Goal: Task Accomplishment & Management: Complete application form

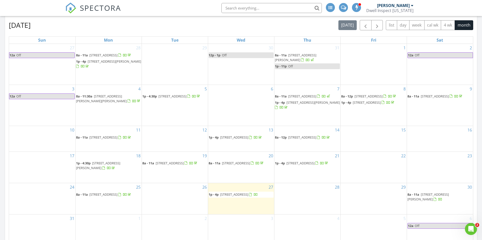
scroll to position [231, 0]
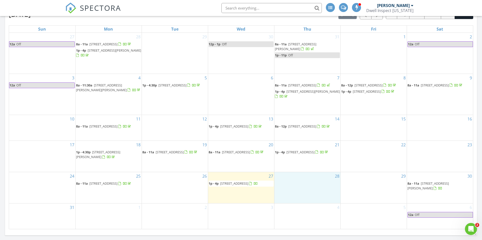
click at [289, 189] on div "28" at bounding box center [307, 187] width 66 height 31
click at [306, 170] on link "Inspection" at bounding box center [307, 168] width 26 height 8
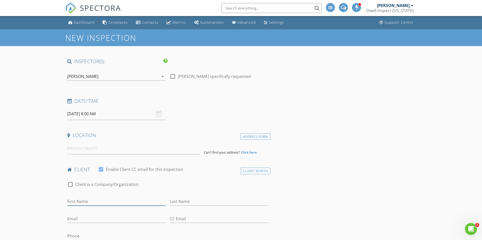
click at [76, 201] on input "First Name" at bounding box center [116, 202] width 98 height 8
type input "[PERSON_NAME]"
click at [179, 201] on input "Last Name" at bounding box center [219, 202] width 98 height 8
type input "[PERSON_NAME]"
click at [76, 218] on input "Email" at bounding box center [116, 219] width 98 height 8
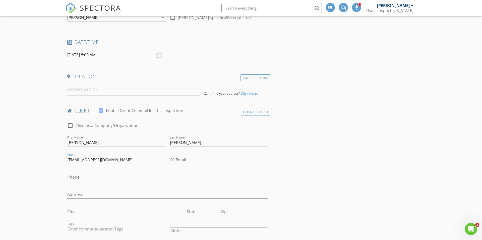
scroll to position [59, 0]
type input "[EMAIL_ADDRESS][DOMAIN_NAME]"
click at [73, 171] on div "Phone" at bounding box center [116, 178] width 98 height 16
click at [74, 176] on input "Phone" at bounding box center [116, 177] width 98 height 8
type input "208-409-0808"
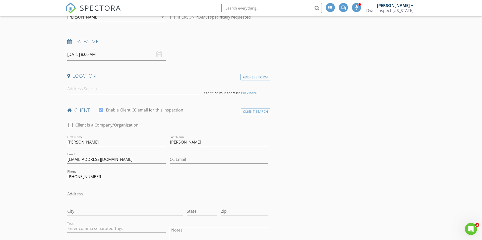
click at [185, 208] on div "State" at bounding box center [202, 211] width 34 height 17
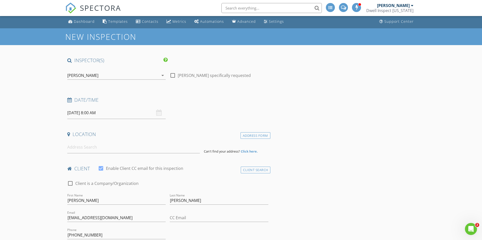
scroll to position [0, 0]
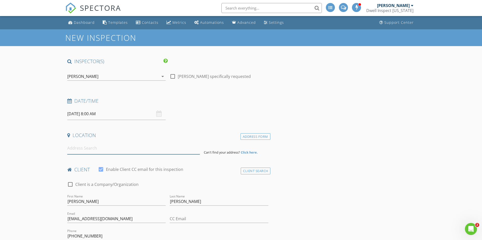
click at [79, 148] on input at bounding box center [133, 148] width 132 height 12
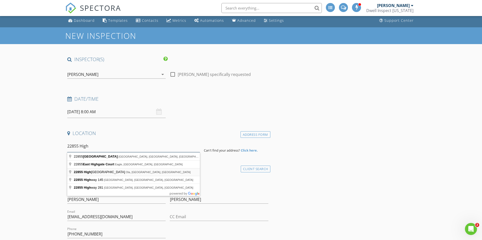
scroll to position [2, 0]
type input "22855 High Valley Road, Ola, ID, USA"
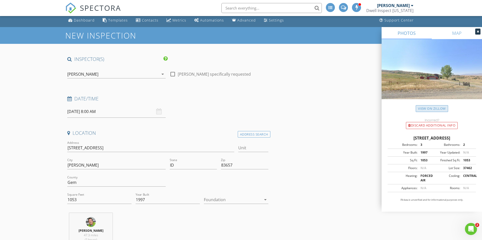
click at [429, 110] on link "View on Zillow" at bounding box center [431, 108] width 32 height 7
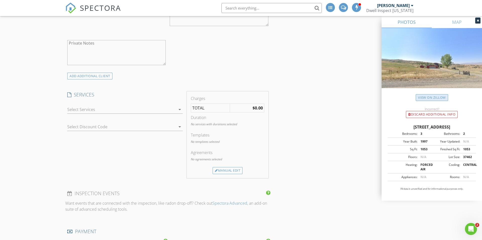
scroll to position [392, 0]
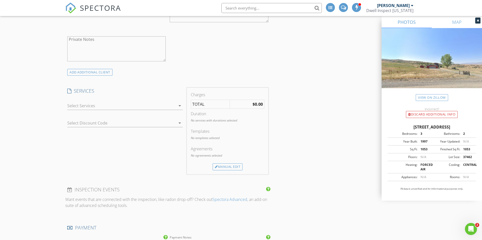
click at [179, 107] on icon "arrow_drop_down" at bounding box center [180, 106] width 6 height 6
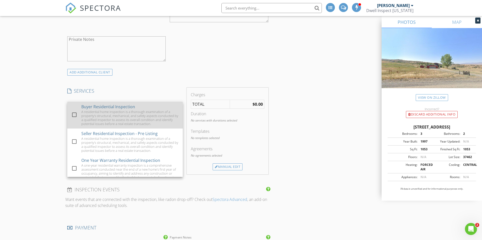
click at [76, 116] on div at bounding box center [74, 115] width 9 height 9
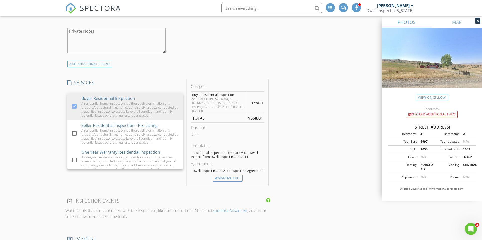
scroll to position [402, 0]
click at [30, 145] on div "New Inspection INSPECTOR(S) check_box Kevin Robins PRIMARY Kevin Robins arrow_d…" at bounding box center [241, 141] width 482 height 1029
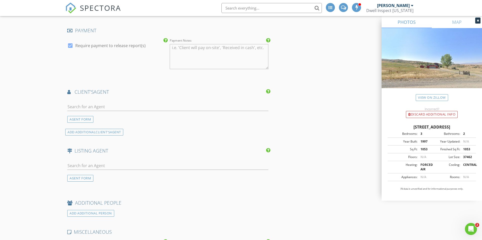
scroll to position [620, 0]
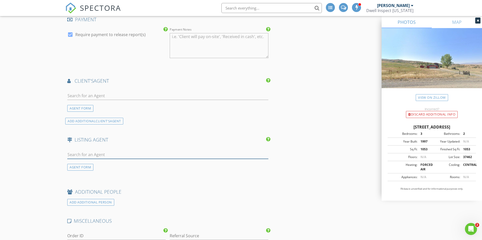
click at [104, 151] on input "text" at bounding box center [167, 155] width 201 height 8
type input "M"
click at [88, 164] on div "AGENT FORM" at bounding box center [80, 167] width 26 height 7
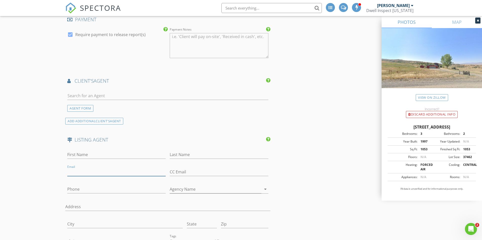
paste input "maxcoursey@gmail.com"
type input "maxcoursey@gmail.com"
click at [76, 151] on input "First Name" at bounding box center [116, 155] width 98 height 8
type input "Max"
paste input "Coursey"
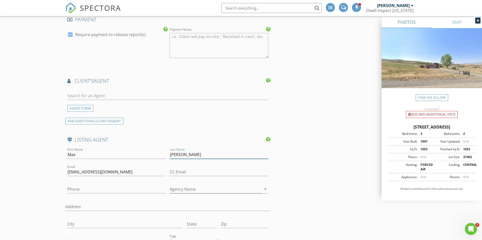
type input "Coursey"
paste input "208-841-5362"
type input "208-841-5362"
click at [265, 186] on icon "arrow_drop_down" at bounding box center [265, 189] width 6 height 6
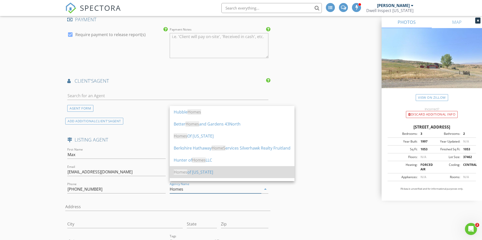
click at [192, 172] on div "Homes of Idaho" at bounding box center [232, 172] width 117 height 6
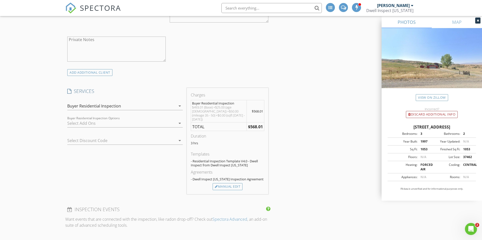
scroll to position [391, 0]
type input "Homes of [US_STATE]"
click at [180, 123] on icon "arrow_drop_down" at bounding box center [180, 124] width 6 height 6
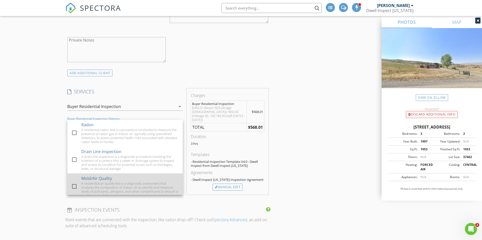
click at [75, 184] on div at bounding box center [74, 186] width 9 height 9
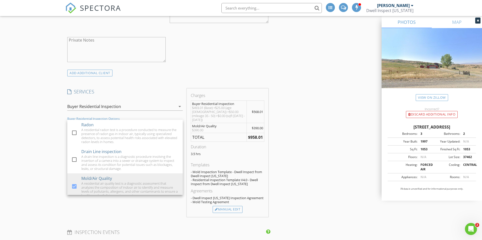
click at [314, 133] on div "INSPECTOR(S) check_box Kevin Robins PRIMARY Kevin Robins arrow_drop_down check_…" at bounding box center [240, 238] width 351 height 1143
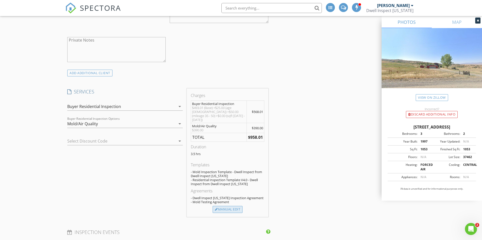
click at [229, 206] on div "Manual Edit" at bounding box center [227, 209] width 30 height 7
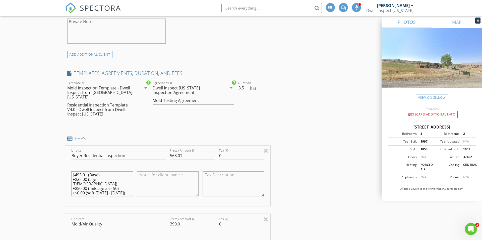
scroll to position [412, 0]
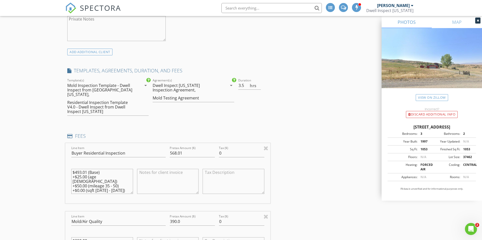
click at [146, 170] on textarea at bounding box center [168, 181] width 62 height 25
type textarea "-$118 Quoted price"
click at [176, 149] on input "568.01" at bounding box center [192, 153] width 45 height 8
drag, startPoint x: 184, startPoint y: 150, endPoint x: 187, endPoint y: 150, distance: 3.1
click at [184, 150] on input "450.01" at bounding box center [192, 153] width 45 height 8
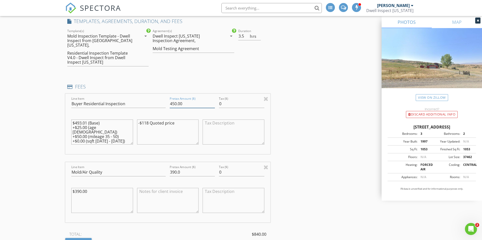
scroll to position [463, 0]
type input "450.00"
click at [145, 188] on textarea at bounding box center [168, 199] width 62 height 25
type textarea "-$40.00 Quoted Price"
drag, startPoint x: 176, startPoint y: 168, endPoint x: 186, endPoint y: 169, distance: 10.3
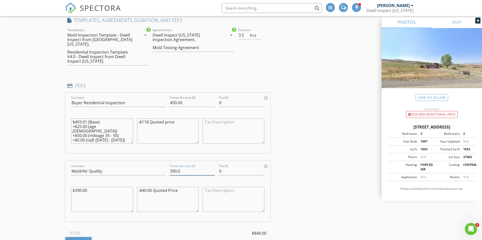
click at [176, 168] on input "390.0" at bounding box center [192, 171] width 45 height 8
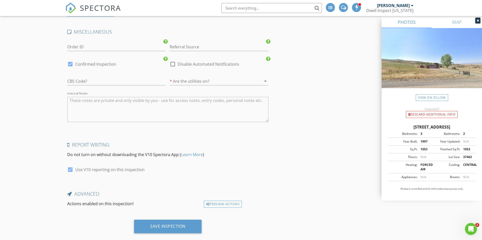
scroll to position [1076, 0]
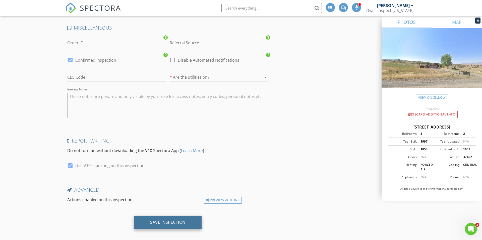
type input "350.0"
click at [165, 220] on div "Save Inspection" at bounding box center [167, 222] width 35 height 5
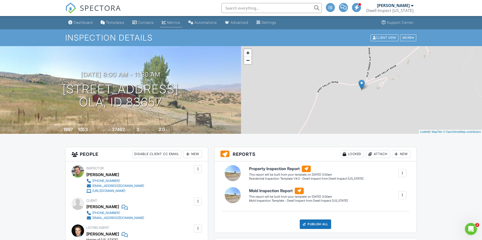
click at [173, 23] on div "Metrics" at bounding box center [173, 22] width 13 height 4
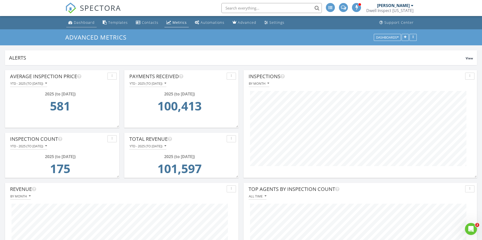
click at [85, 21] on div "Dashboard" at bounding box center [84, 22] width 21 height 5
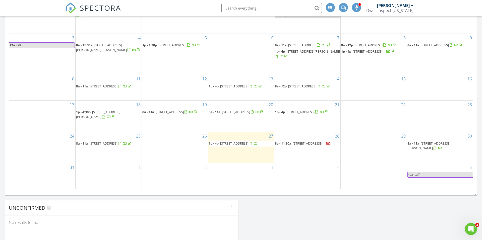
scroll to position [279, 0]
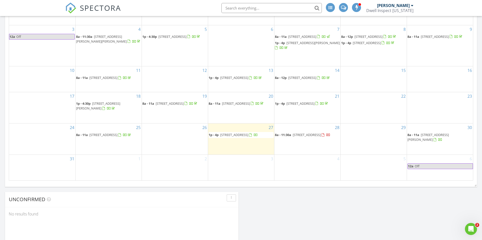
click at [437, 142] on span "[STREET_ADDRESS][PERSON_NAME]" at bounding box center [427, 137] width 41 height 9
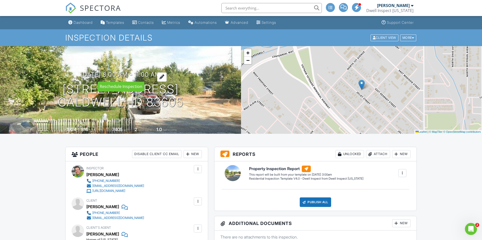
click at [166, 76] on div at bounding box center [162, 76] width 10 height 9
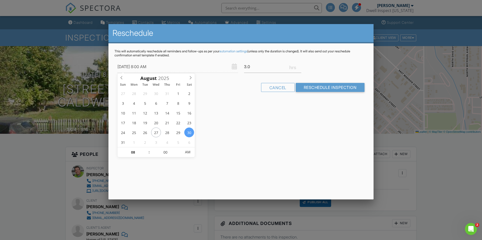
type input "2024"
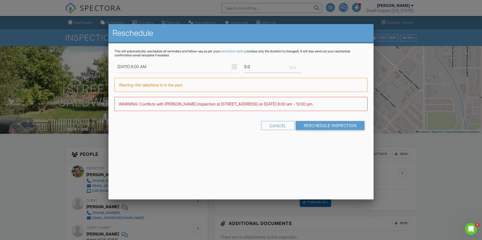
click at [221, 179] on div "Reschedule This will automatically reschedule all reminders and follow-ups as p…" at bounding box center [240, 112] width 265 height 176
click at [190, 66] on input "[DATE] 8:00 AM" at bounding box center [177, 67] width 120 height 12
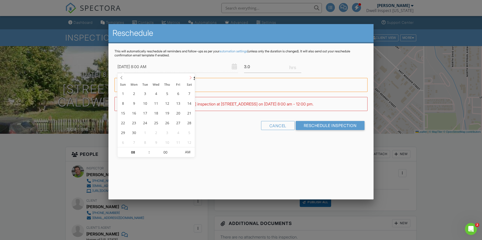
click at [191, 77] on icon at bounding box center [191, 78] width 4 height 4
click at [188, 77] on span at bounding box center [190, 77] width 8 height 7
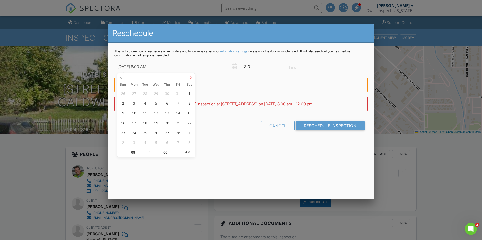
click at [188, 77] on span at bounding box center [190, 77] width 8 height 7
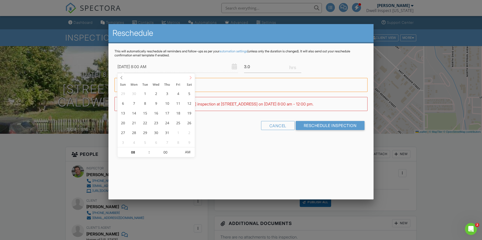
click at [188, 77] on span at bounding box center [190, 77] width 8 height 7
type input "[DATE] 8:00 AM"
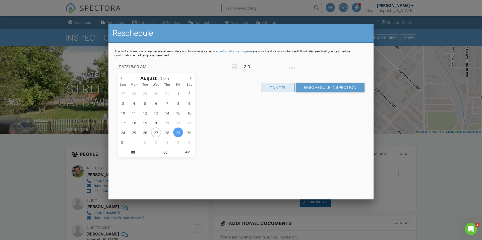
click at [280, 89] on div "Cancel" at bounding box center [278, 87] width 34 height 9
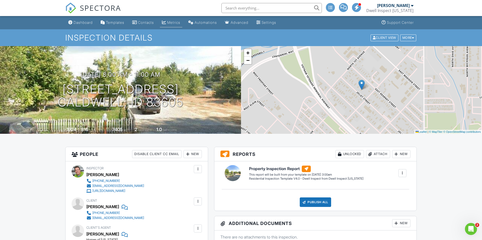
click at [174, 23] on div "Metrics" at bounding box center [173, 22] width 13 height 4
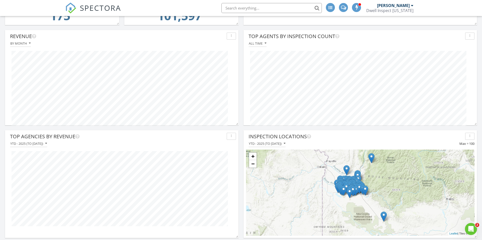
scroll to position [141, 0]
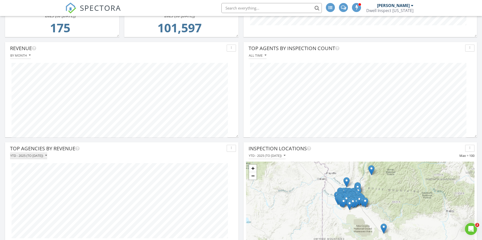
click at [47, 155] on icon "button" at bounding box center [46, 156] width 2 height 4
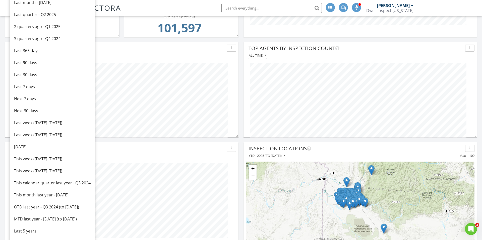
scroll to position [0, 0]
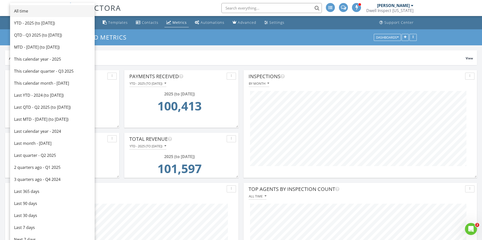
click at [36, 13] on div "All time" at bounding box center [52, 11] width 77 height 6
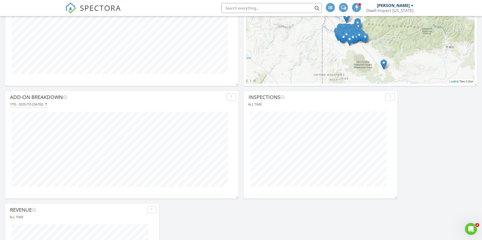
scroll to position [312, 0]
